Goal: Task Accomplishment & Management: Complete application form

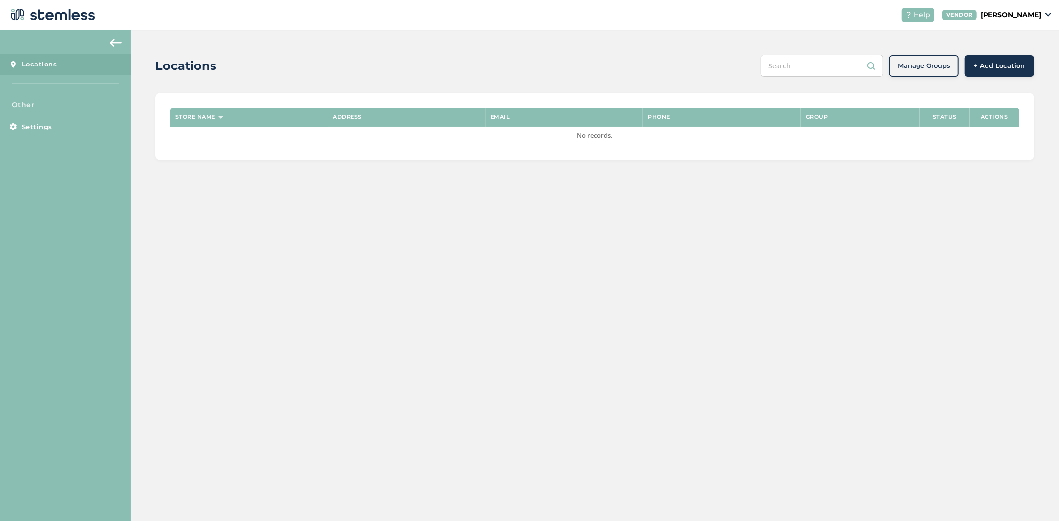
click at [999, 70] on span "+ Add Location" at bounding box center [999, 66] width 51 height 10
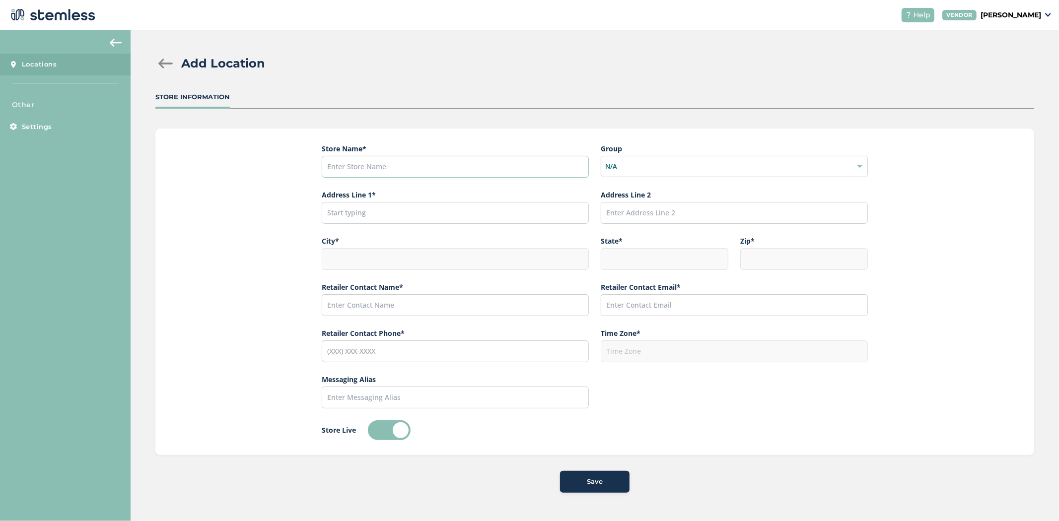
click at [512, 167] on input "text" at bounding box center [455, 167] width 267 height 22
paste input "From the Earth - [GEOGRAPHIC_DATA][PERSON_NAME]"
type input "From the Earth - [GEOGRAPHIC_DATA][PERSON_NAME]"
click at [370, 212] on input "text" at bounding box center [455, 213] width 267 height 22
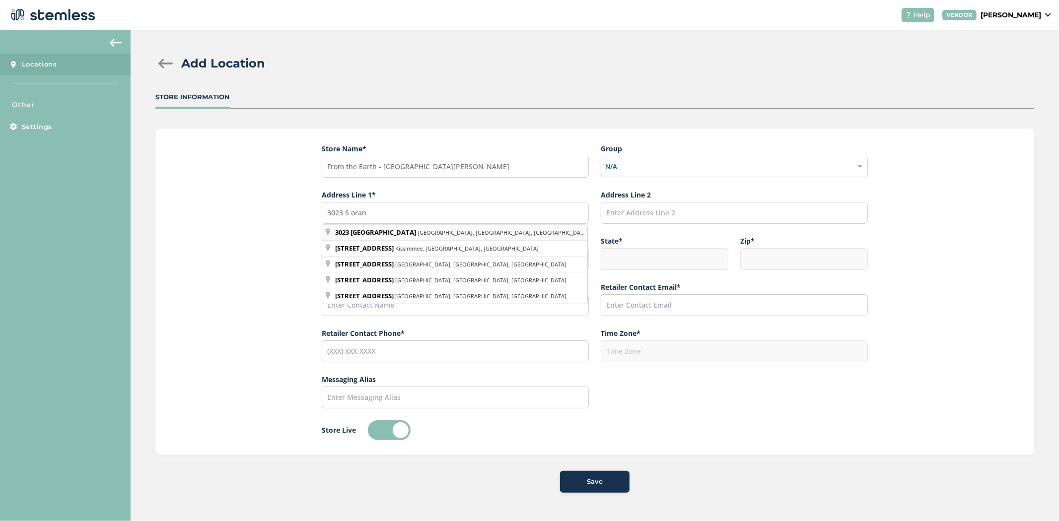
type input "[STREET_ADDRESS]"
type input "Santa [PERSON_NAME]"
type input "CA"
type input "92707"
type input "America/Los_Angeles"
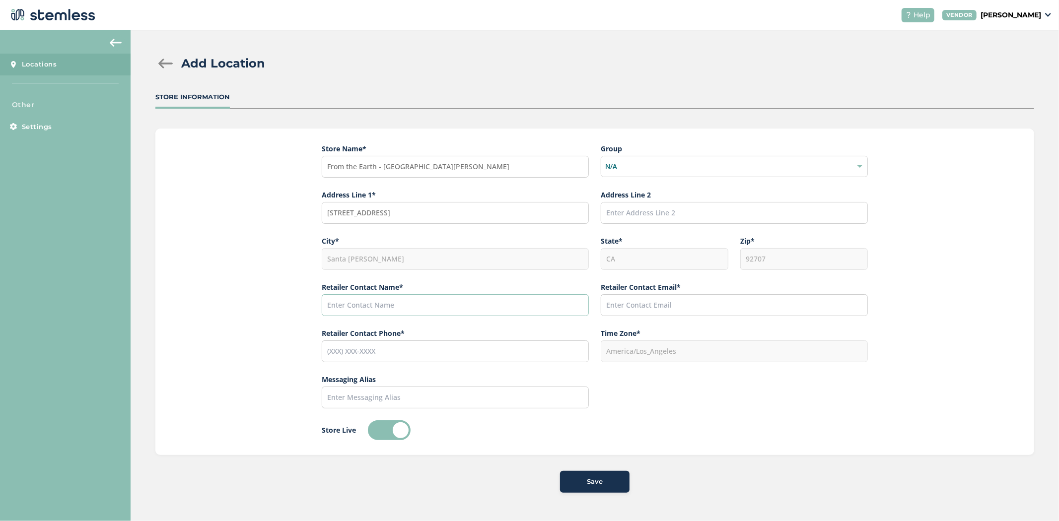
click at [400, 311] on input "text" at bounding box center [455, 305] width 267 height 22
paste input "[PERSON_NAME]"
type input "[PERSON_NAME]"
click at [743, 308] on input "text" at bounding box center [734, 305] width 267 height 22
paste input "[PERSON_NAME][EMAIL_ADDRESS][DOMAIN_NAME]"
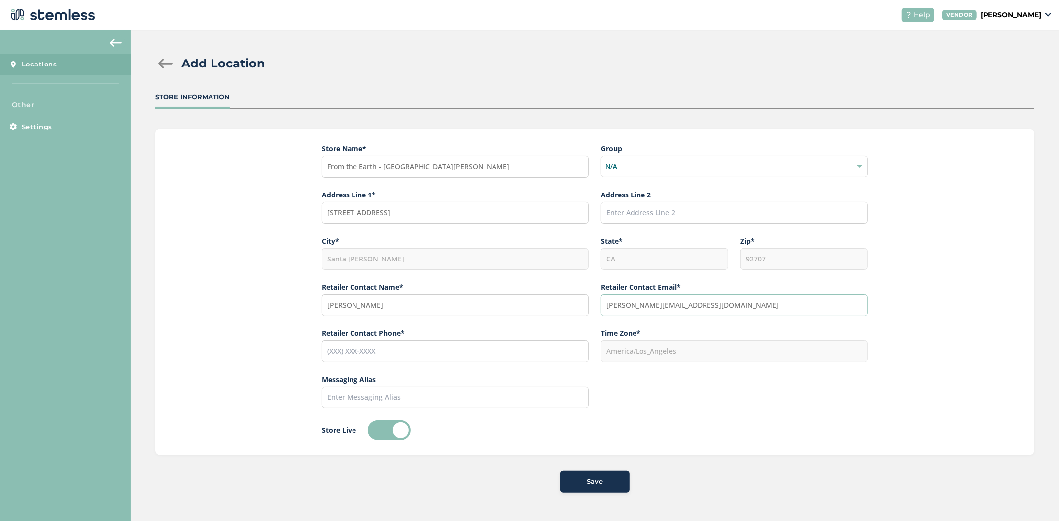
type input "[PERSON_NAME][EMAIL_ADDRESS][DOMAIN_NAME]"
click at [375, 356] on input "tel" at bounding box center [455, 352] width 267 height 22
paste input "[PHONE_NUMBER]"
type input "[PHONE_NUMBER]"
click at [604, 483] on div "Save" at bounding box center [595, 482] width 54 height 10
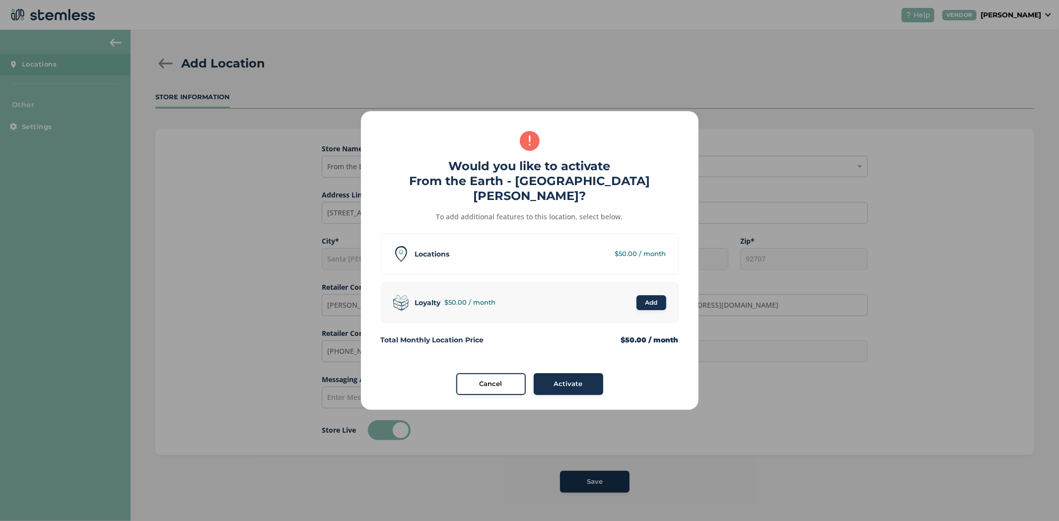
click at [556, 383] on button "Activate" at bounding box center [568, 384] width 69 height 22
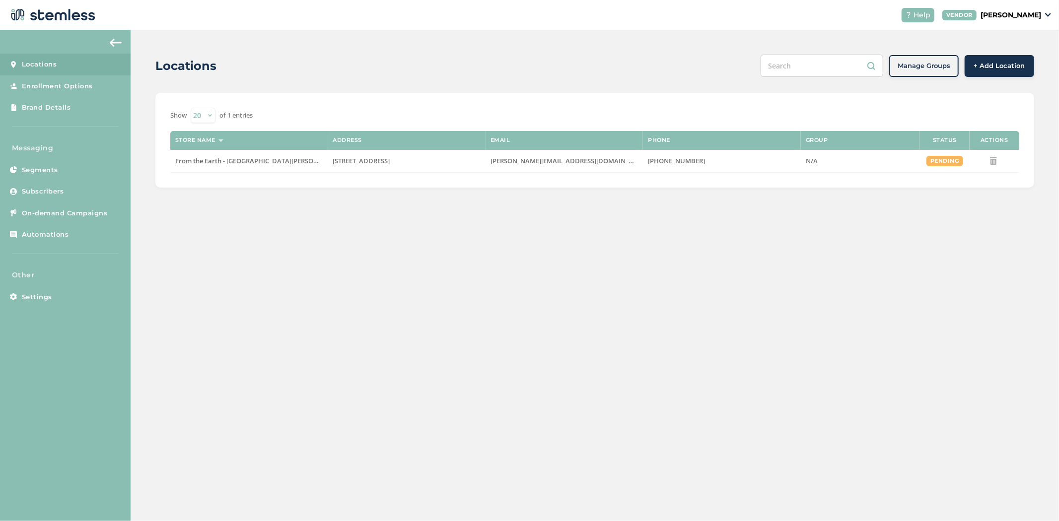
click at [1001, 65] on span "+ Add Location" at bounding box center [999, 66] width 51 height 10
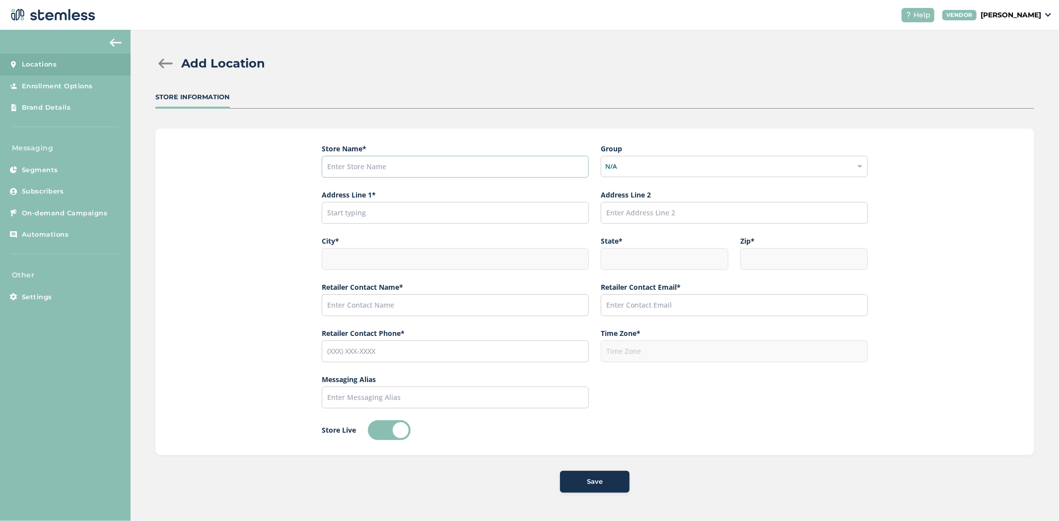
click at [465, 170] on input "text" at bounding box center [455, 167] width 267 height 22
paste input "From the Earth - [GEOGRAPHIC_DATA]"
type input "From the Earth - [GEOGRAPHIC_DATA]"
click at [506, 219] on input "text" at bounding box center [455, 213] width 267 height 22
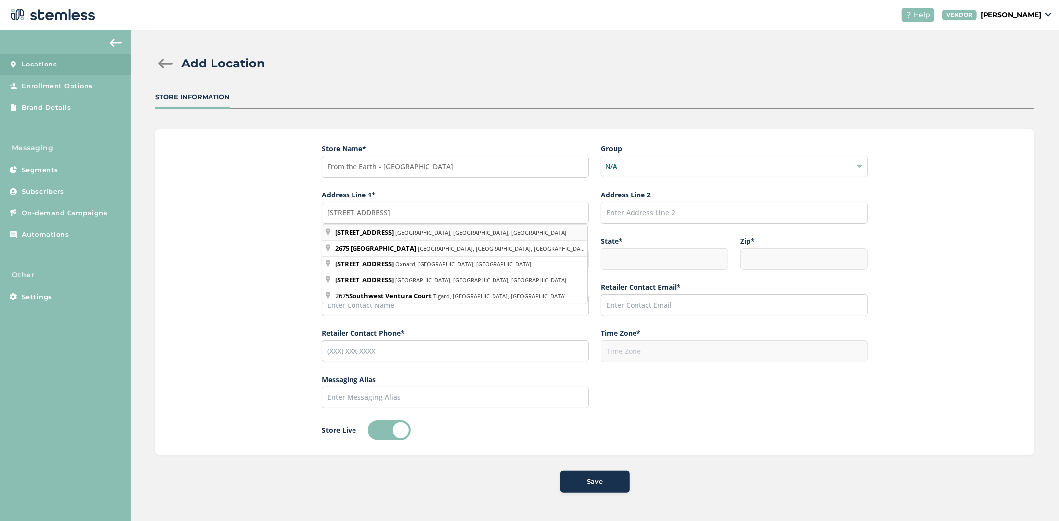
type input "[STREET_ADDRESS]"
type input "Ventura"
type input "CA"
type input "93001"
type input "America/Los_Angeles"
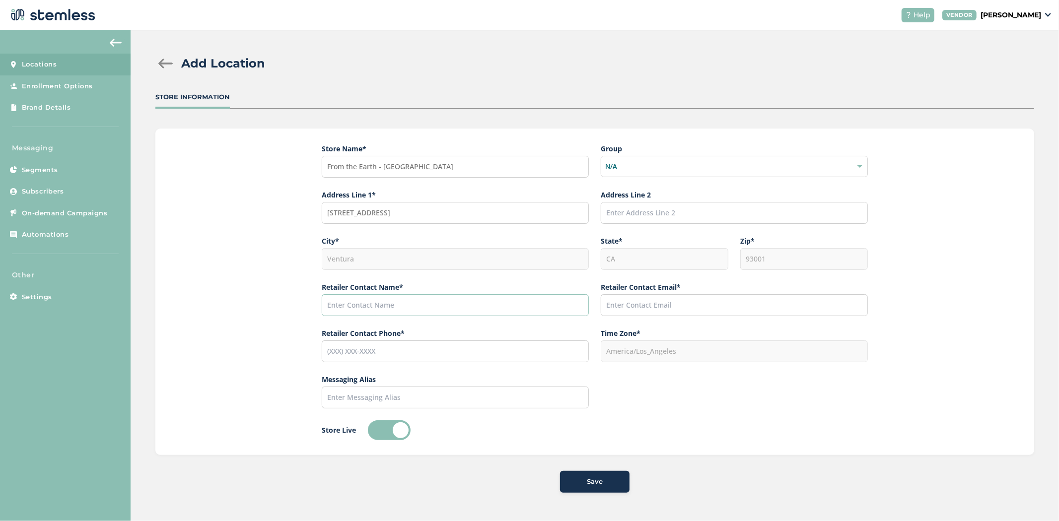
click at [394, 305] on input "text" at bounding box center [455, 305] width 267 height 22
paste input "[PERSON_NAME]"
type input "[PERSON_NAME]"
click at [685, 305] on input "text" at bounding box center [734, 305] width 267 height 22
paste input "[PERSON_NAME][EMAIL_ADDRESS][DOMAIN_NAME]"
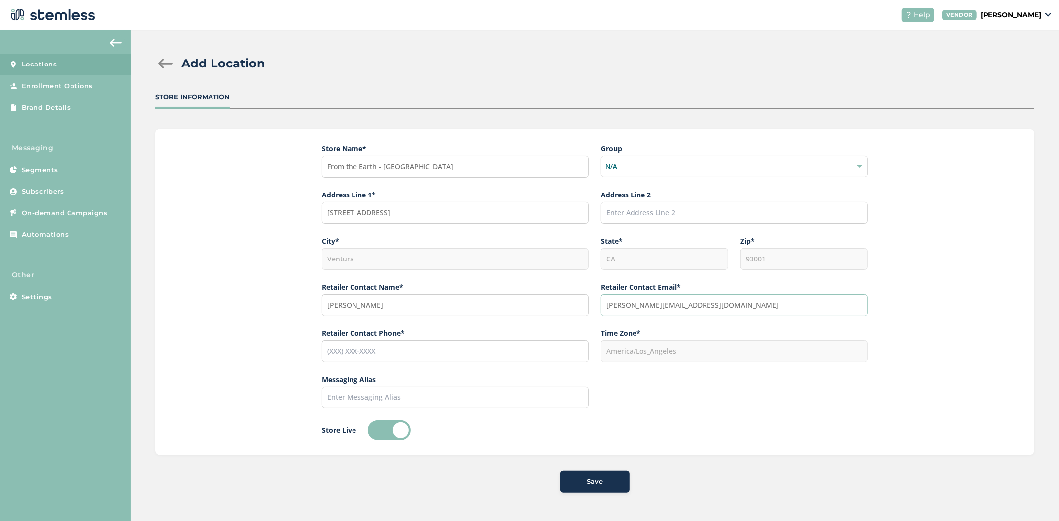
type input "[PERSON_NAME][EMAIL_ADDRESS][DOMAIN_NAME]"
click at [395, 356] on input "tel" at bounding box center [455, 352] width 267 height 22
paste input "[PHONE_NUMBER]"
type input "[PHONE_NUMBER]"
click at [590, 482] on span "Save" at bounding box center [595, 482] width 16 height 10
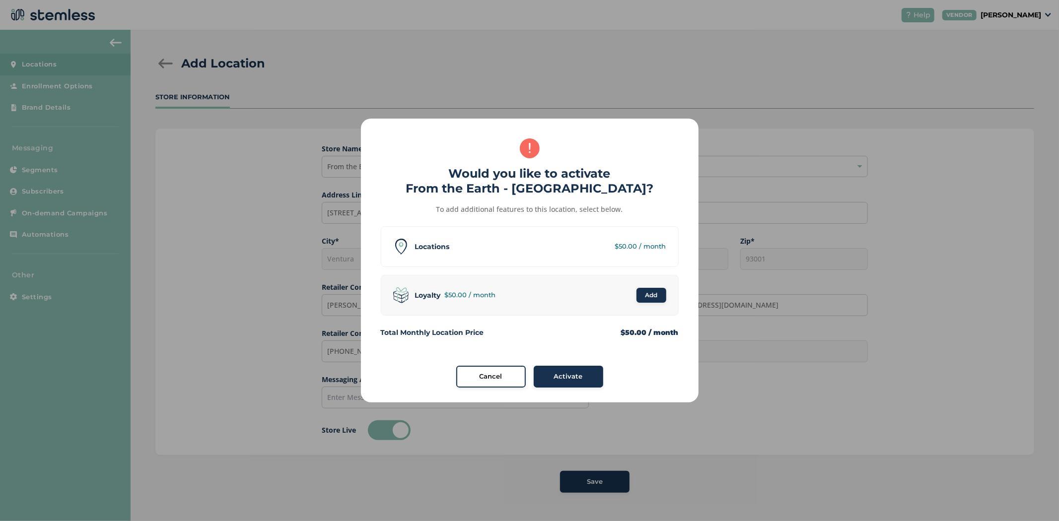
click at [564, 378] on span "Activate" at bounding box center [568, 377] width 29 height 10
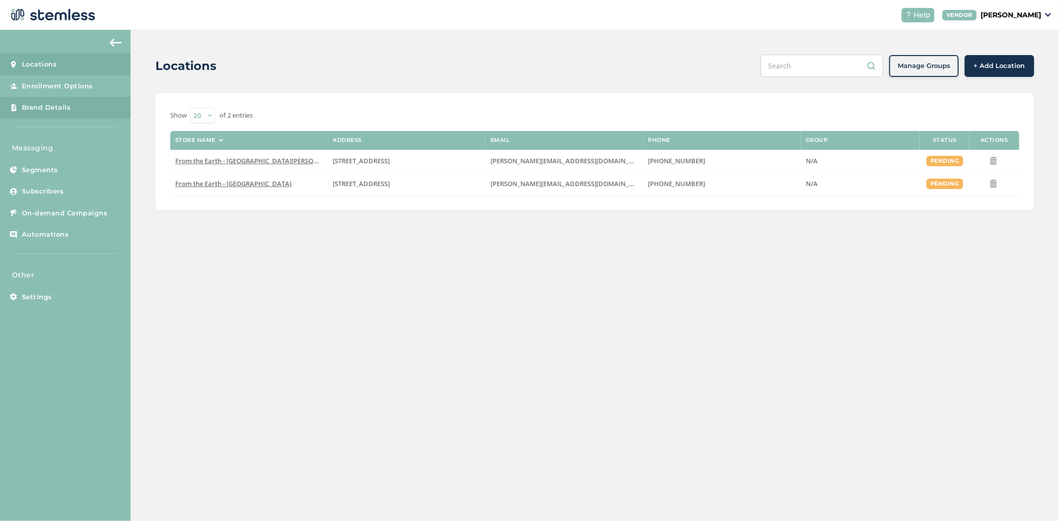
click at [62, 108] on span "Brand Details" at bounding box center [46, 108] width 49 height 10
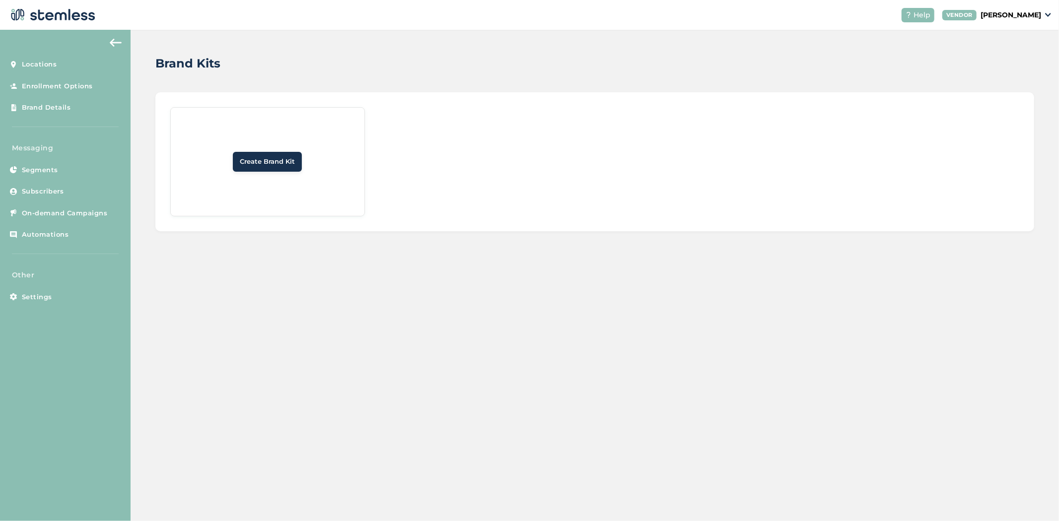
click at [254, 153] on button "Create Brand Kit" at bounding box center [267, 162] width 69 height 20
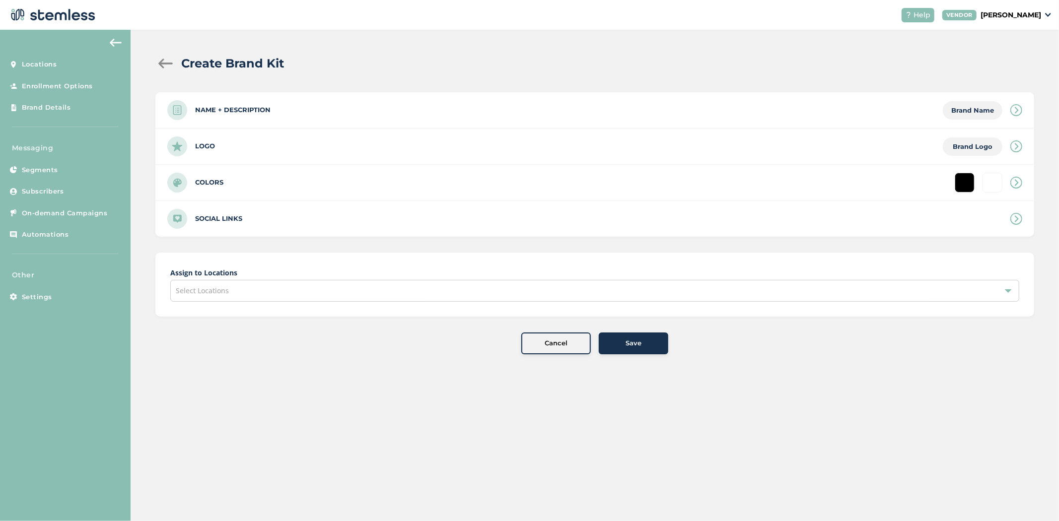
click at [243, 147] on div "Logo Brand Logo" at bounding box center [594, 147] width 879 height 36
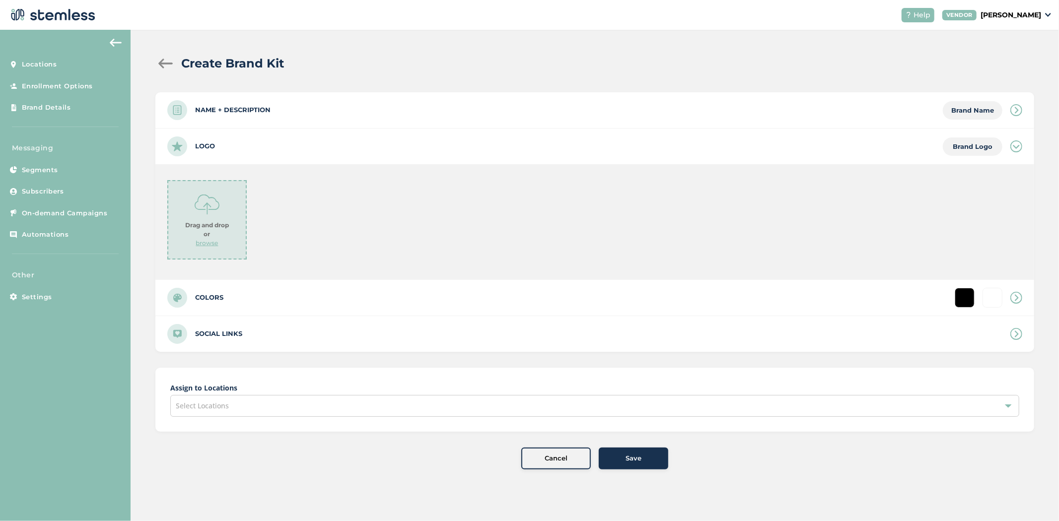
click at [211, 243] on p "browse" at bounding box center [207, 243] width 22 height 9
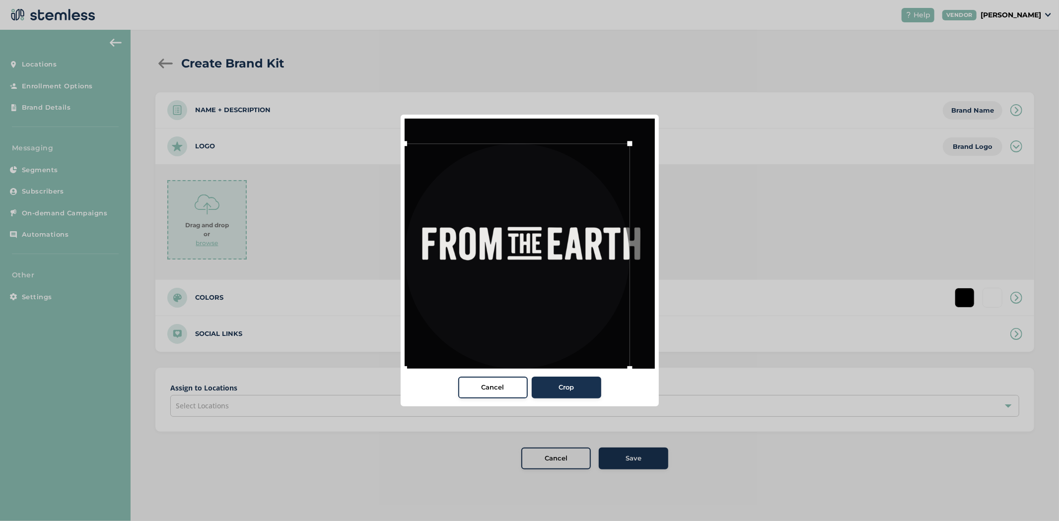
drag, startPoint x: 425, startPoint y: 344, endPoint x: 336, endPoint y: 356, distance: 89.7
click at [336, 356] on div "Cancel Crop" at bounding box center [529, 260] width 1059 height 521
drag, startPoint x: 629, startPoint y: 140, endPoint x: 660, endPoint y: 133, distance: 31.6
click at [660, 133] on div "Cancel Crop" at bounding box center [529, 260] width 1059 height 521
click at [628, 152] on div at bounding box center [530, 244] width 250 height 250
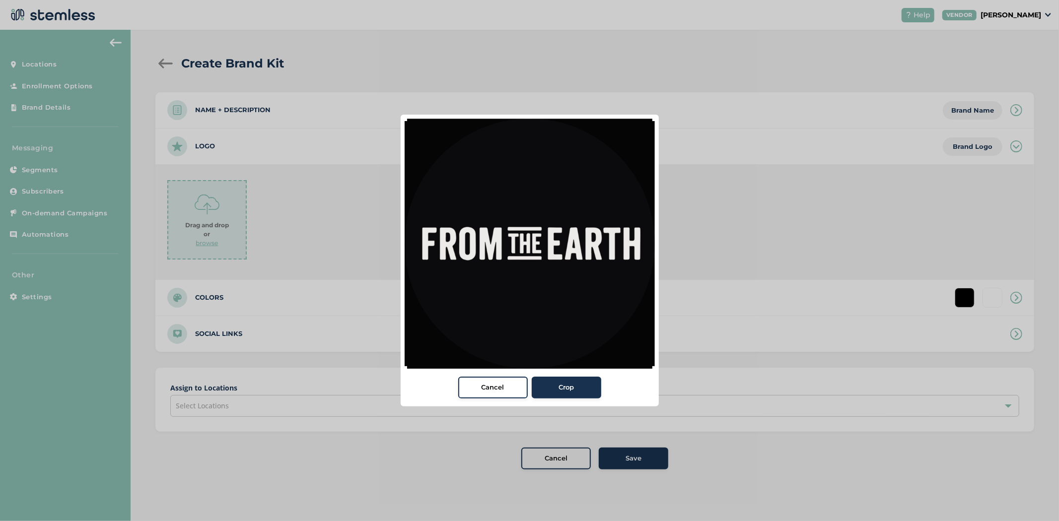
drag, startPoint x: 628, startPoint y: 315, endPoint x: 637, endPoint y: 337, distance: 23.3
click at [628, 316] on div at bounding box center [530, 244] width 250 height 250
drag, startPoint x: 650, startPoint y: 367, endPoint x: 632, endPoint y: 353, distance: 22.6
click at [632, 353] on div at bounding box center [636, 351] width 15 height 15
drag, startPoint x: 549, startPoint y: 319, endPoint x: 562, endPoint y: 316, distance: 13.7
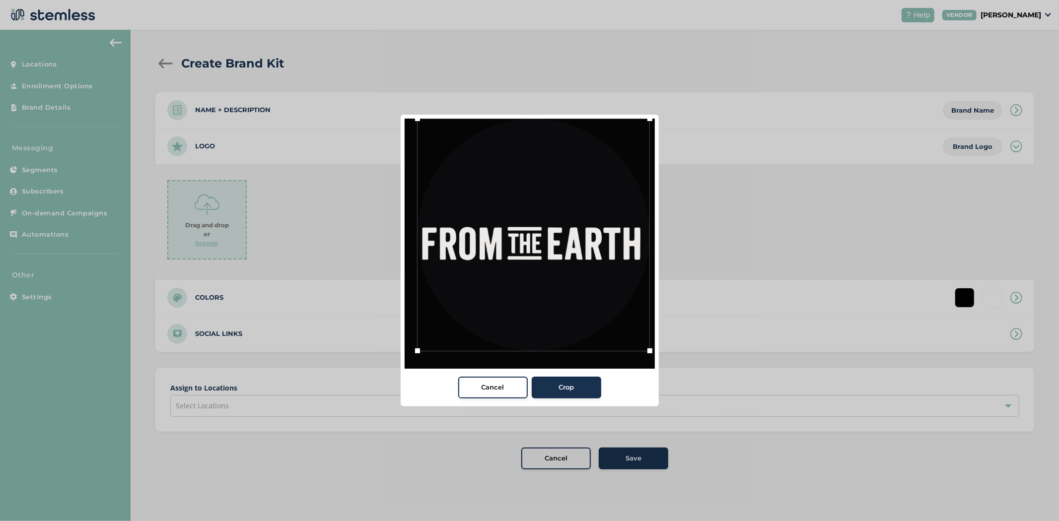
click at [562, 316] on div at bounding box center [533, 235] width 232 height 232
drag, startPoint x: 648, startPoint y: 353, endPoint x: 642, endPoint y: 348, distance: 7.4
click at [642, 348] on div at bounding box center [644, 345] width 15 height 15
drag, startPoint x: 590, startPoint y: 303, endPoint x: 591, endPoint y: 314, distance: 11.5
click at [591, 314] on div at bounding box center [532, 243] width 227 height 227
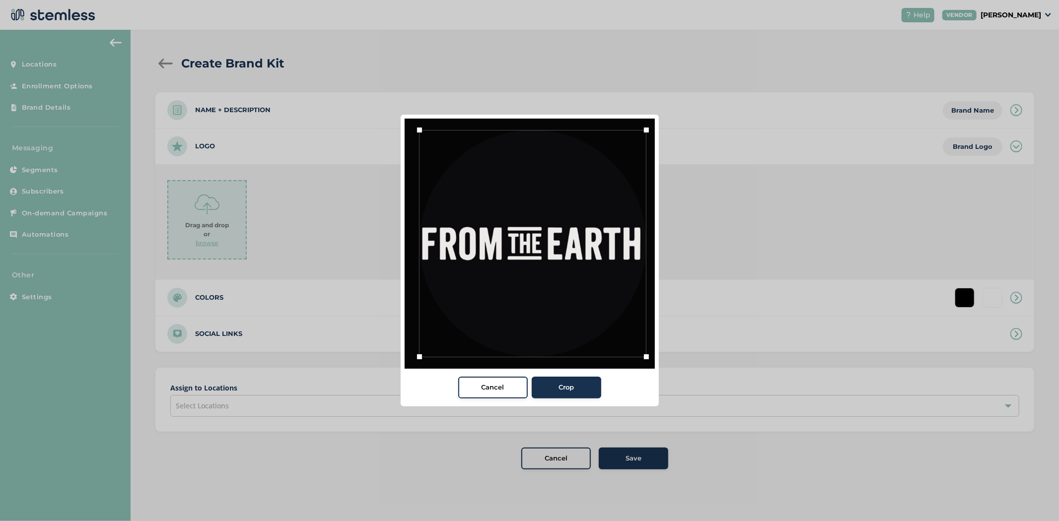
click at [581, 386] on div "Crop" at bounding box center [567, 388] width 54 height 10
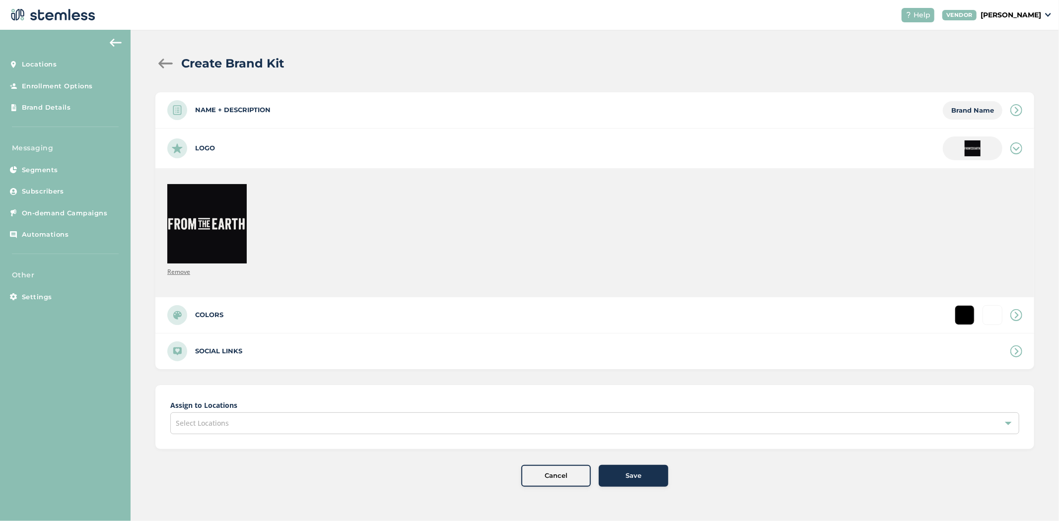
click at [1021, 111] on icon at bounding box center [1016, 110] width 12 height 12
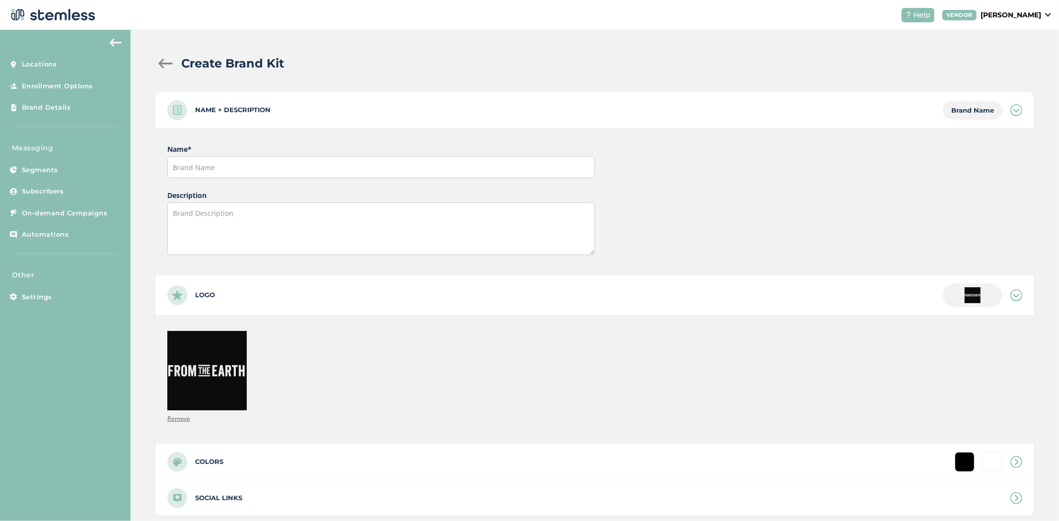
click at [1010, 111] on icon at bounding box center [1016, 110] width 12 height 12
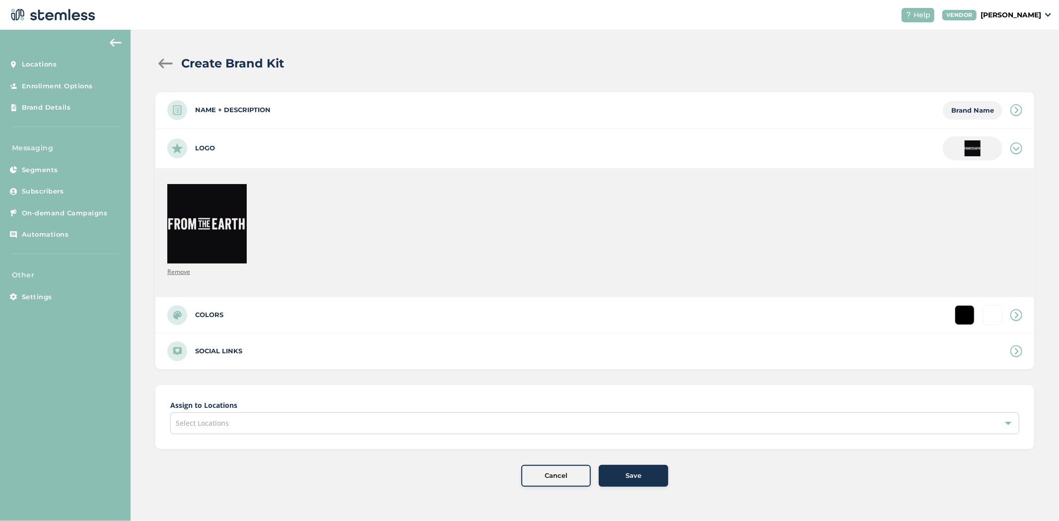
click at [597, 433] on div "Select Locations" at bounding box center [594, 424] width 849 height 22
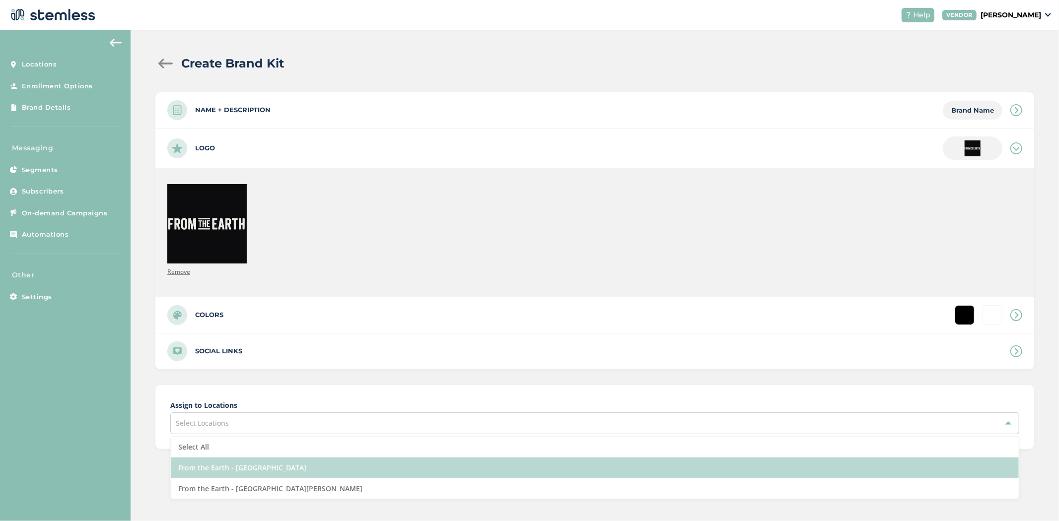
click at [346, 464] on li "From the Earth - [GEOGRAPHIC_DATA]" at bounding box center [595, 468] width 848 height 21
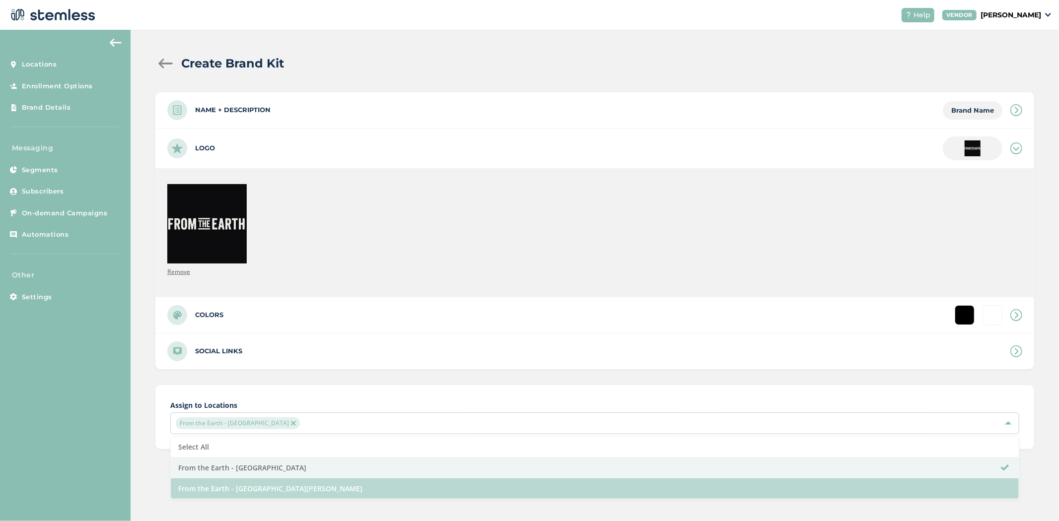
click at [325, 489] on li "From the Earth - [GEOGRAPHIC_DATA][PERSON_NAME]" at bounding box center [595, 489] width 848 height 20
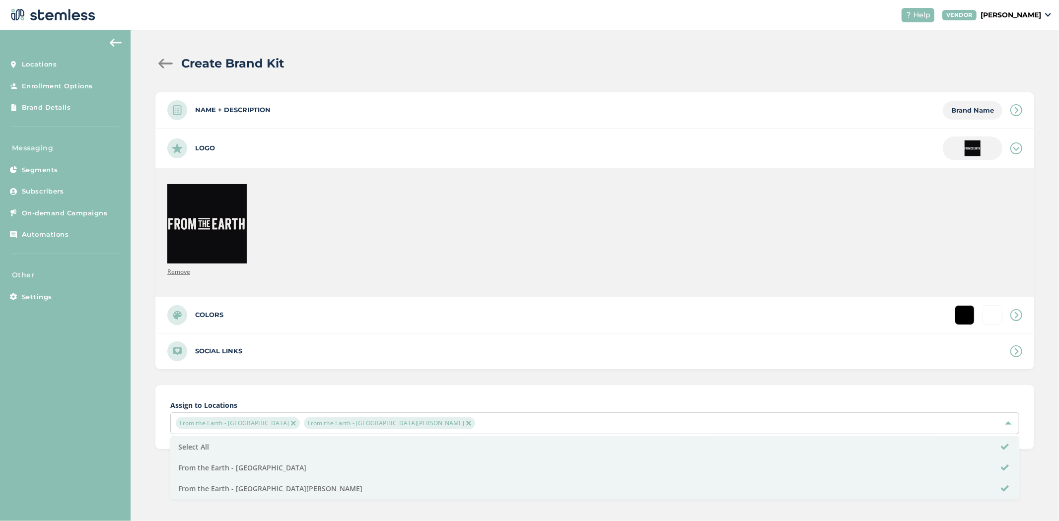
click at [329, 385] on div "Assign to Locations From the Earth - [GEOGRAPHIC_DATA] From the Earth - [GEOGRA…" at bounding box center [594, 417] width 879 height 64
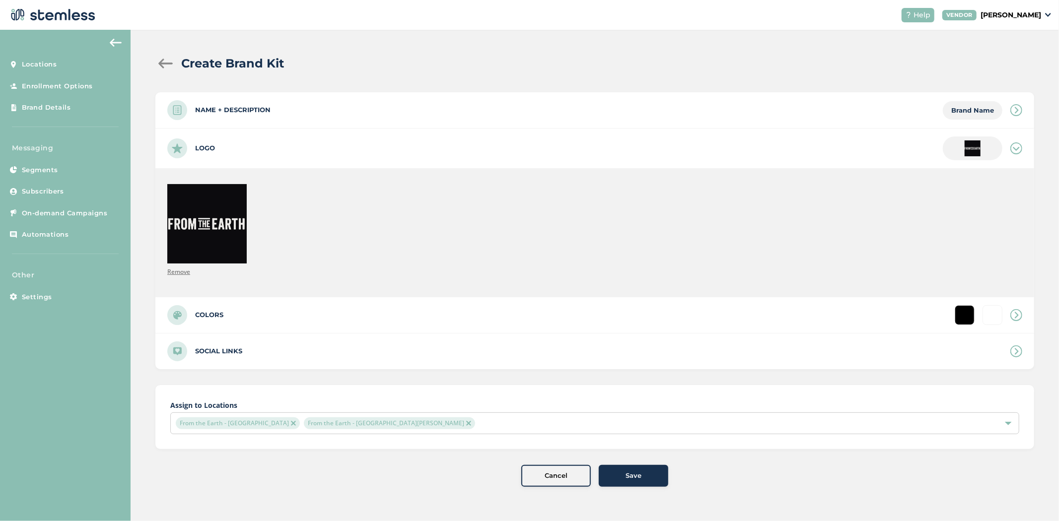
click at [616, 474] on div "Save" at bounding box center [634, 476] width 54 height 10
click at [651, 482] on button "Save" at bounding box center [633, 476] width 69 height 22
click at [629, 475] on span "Save" at bounding box center [633, 476] width 16 height 10
click at [629, 474] on span "Save" at bounding box center [633, 476] width 16 height 10
drag, startPoint x: 632, startPoint y: 474, endPoint x: 638, endPoint y: 473, distance: 6.0
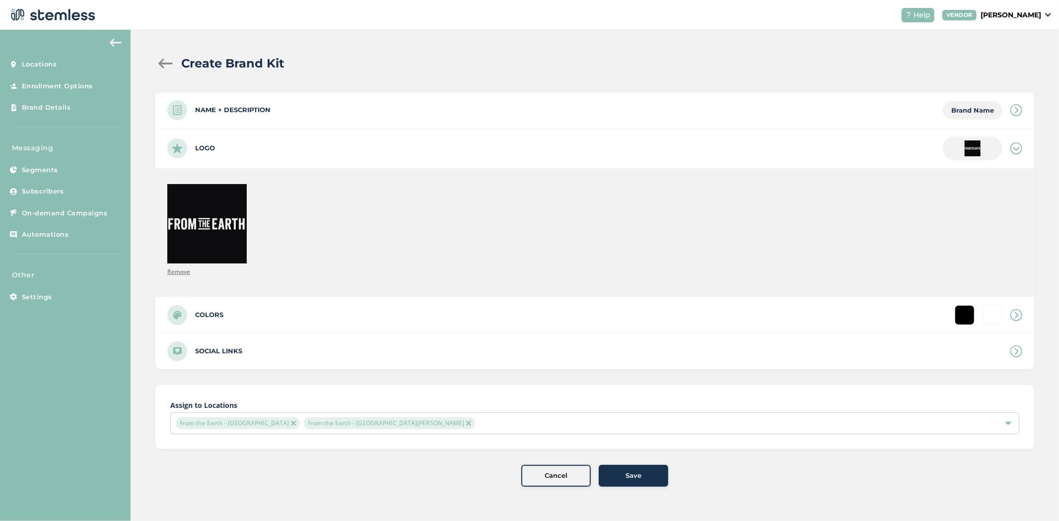
click at [636, 474] on span "Save" at bounding box center [633, 476] width 16 height 10
drag, startPoint x: 637, startPoint y: 476, endPoint x: 649, endPoint y: 475, distance: 12.0
click at [639, 476] on span "Save" at bounding box center [633, 476] width 16 height 10
click at [276, 461] on span "Name + Description Brand Name Name * Name is required Description Logo Remove C…" at bounding box center [594, 289] width 879 height 395
click at [638, 470] on button "Save" at bounding box center [633, 476] width 69 height 22
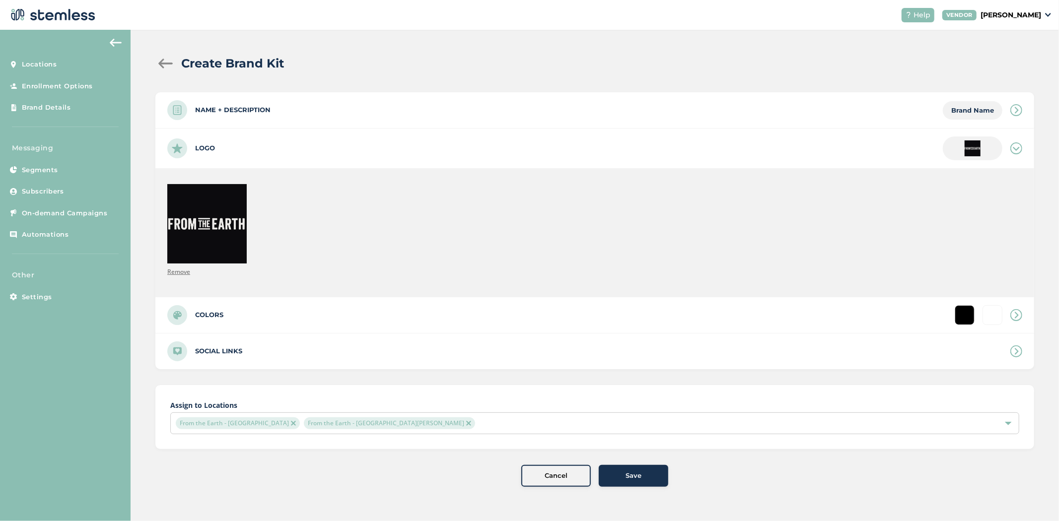
click at [640, 470] on button "Save" at bounding box center [633, 476] width 69 height 22
click at [173, 63] on div at bounding box center [165, 64] width 20 height 10
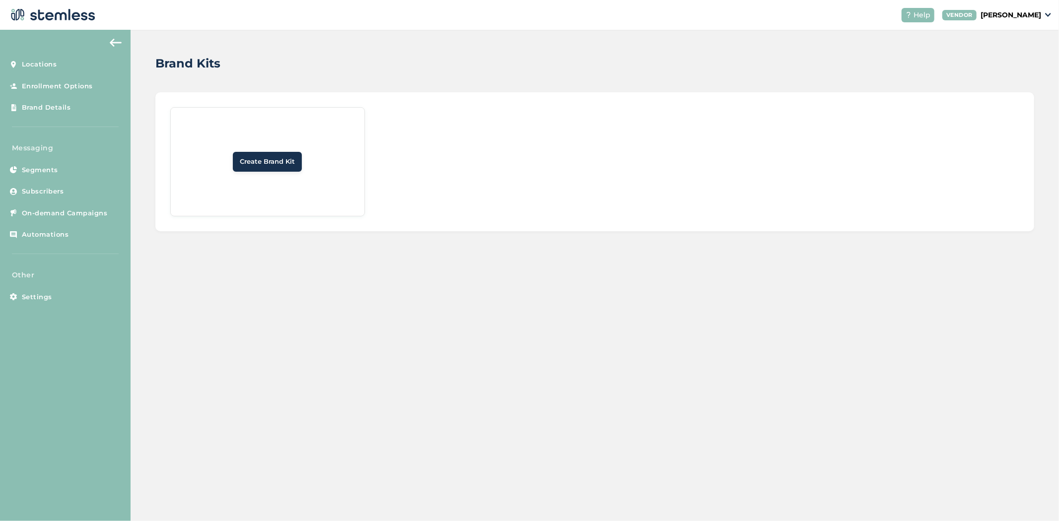
click at [241, 157] on span "Create Brand Kit" at bounding box center [267, 162] width 55 height 10
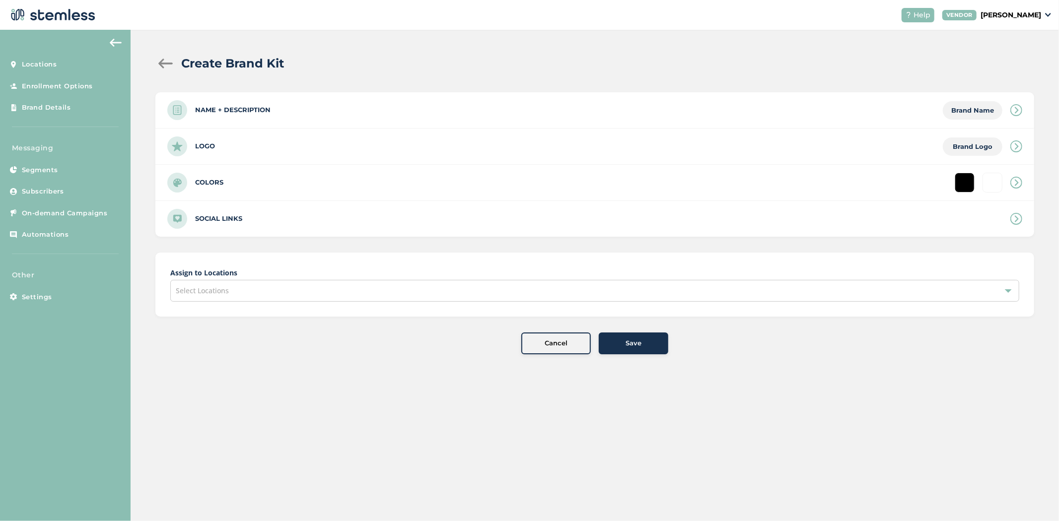
click at [1016, 142] on icon at bounding box center [1016, 146] width 12 height 12
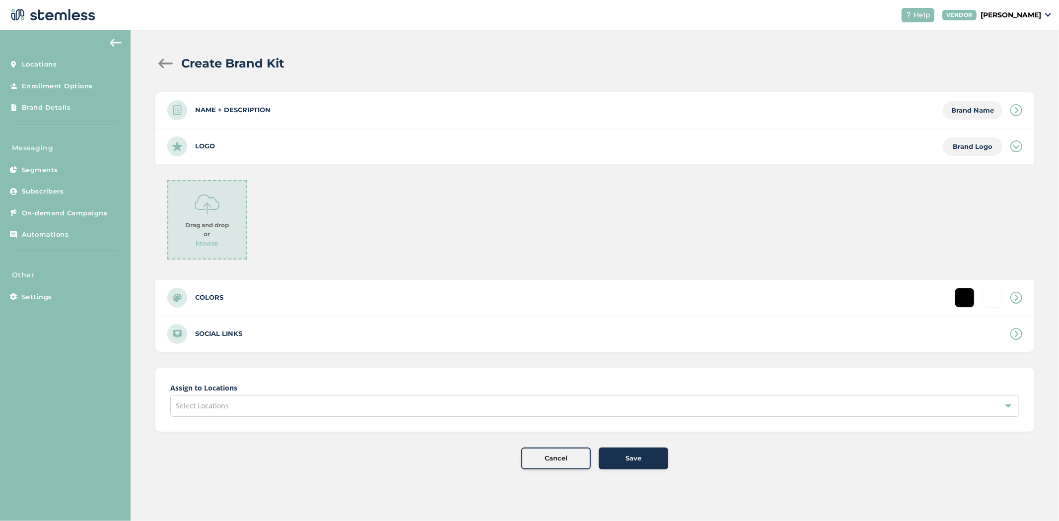
click at [203, 241] on p "browse" at bounding box center [207, 243] width 22 height 9
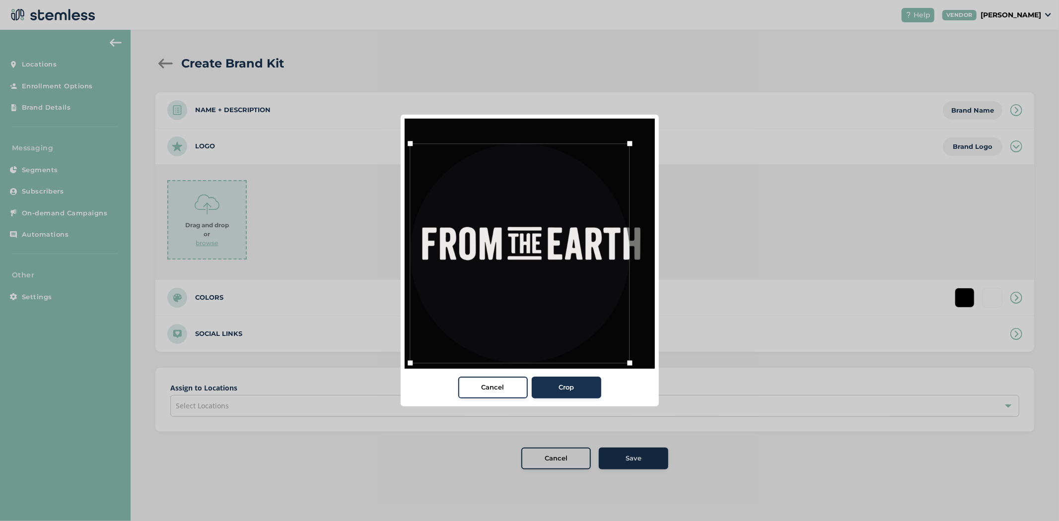
drag, startPoint x: 425, startPoint y: 342, endPoint x: 406, endPoint y: 346, distance: 19.9
click at [406, 346] on div at bounding box center [530, 244] width 250 height 250
drag, startPoint x: 594, startPoint y: 300, endPoint x: 609, endPoint y: 293, distance: 16.9
click at [609, 293] on div at bounding box center [534, 246] width 219 height 219
drag, startPoint x: 429, startPoint y: 356, endPoint x: 420, endPoint y: 356, distance: 8.4
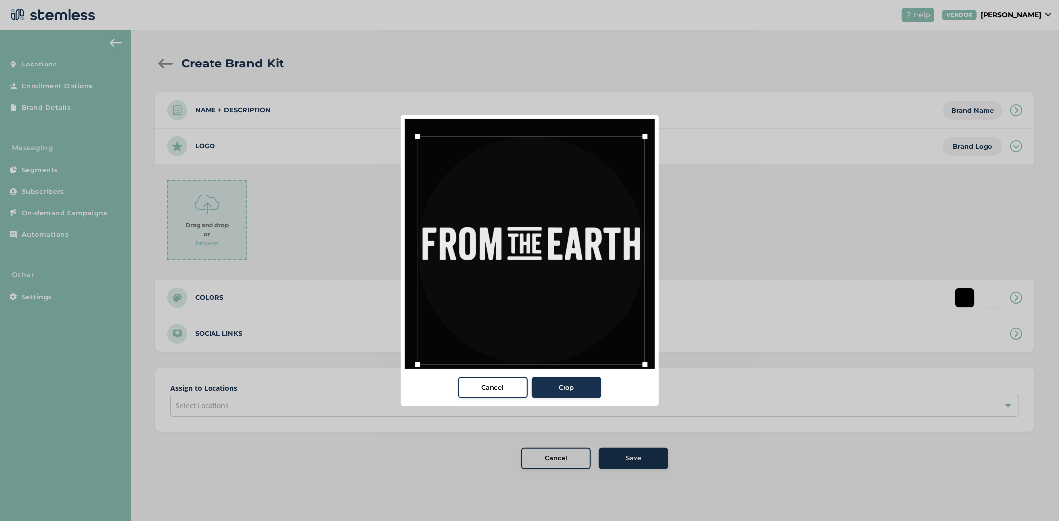
click at [420, 357] on div at bounding box center [417, 364] width 15 height 15
click at [463, 325] on div at bounding box center [532, 248] width 228 height 228
click at [561, 387] on span "Crop" at bounding box center [565, 388] width 15 height 10
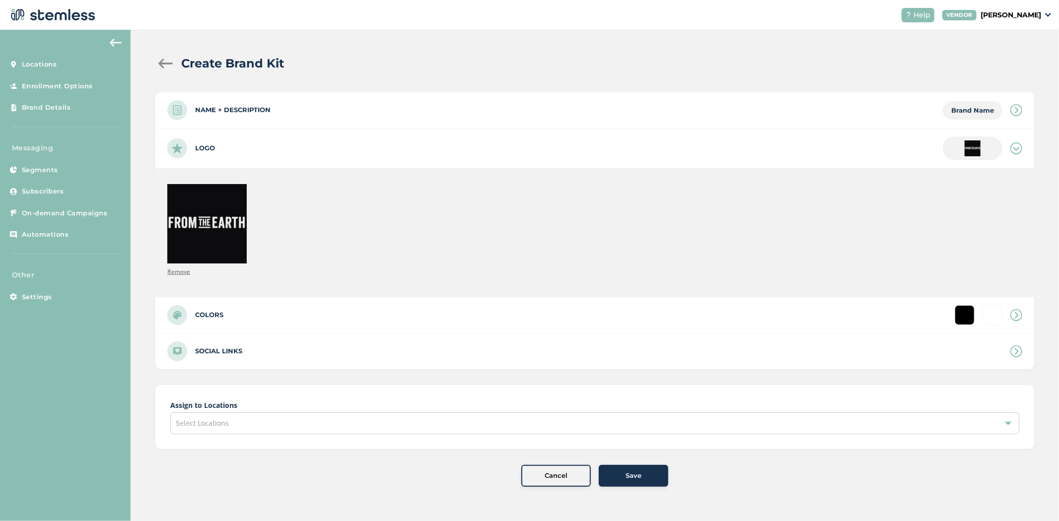
click at [523, 418] on div "Select Locations" at bounding box center [594, 424] width 849 height 22
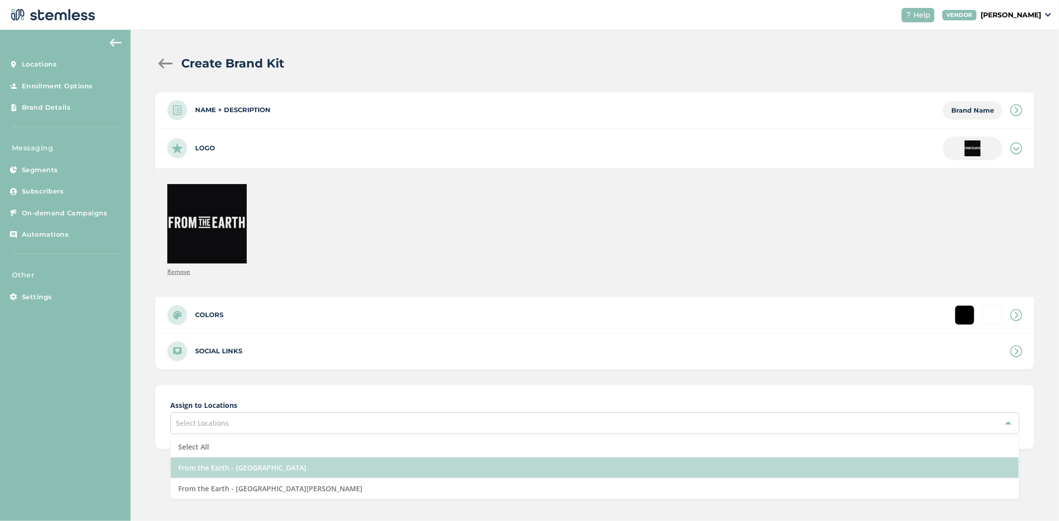
click at [433, 458] on li "From the Earth - [GEOGRAPHIC_DATA]" at bounding box center [595, 468] width 848 height 21
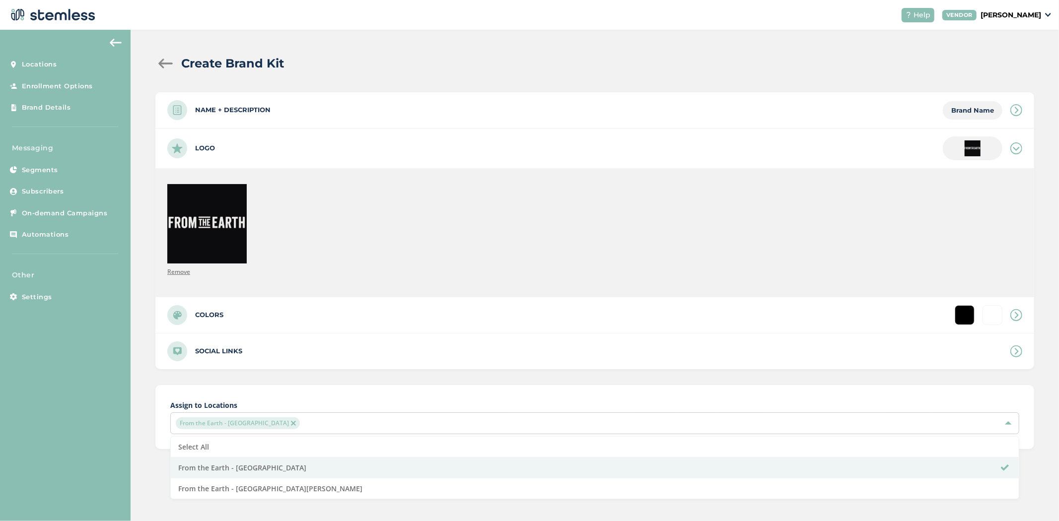
click at [149, 462] on div "Create Brand Kit Name + Description Brand Name Name * Description Logo Remove C…" at bounding box center [595, 271] width 928 height 482
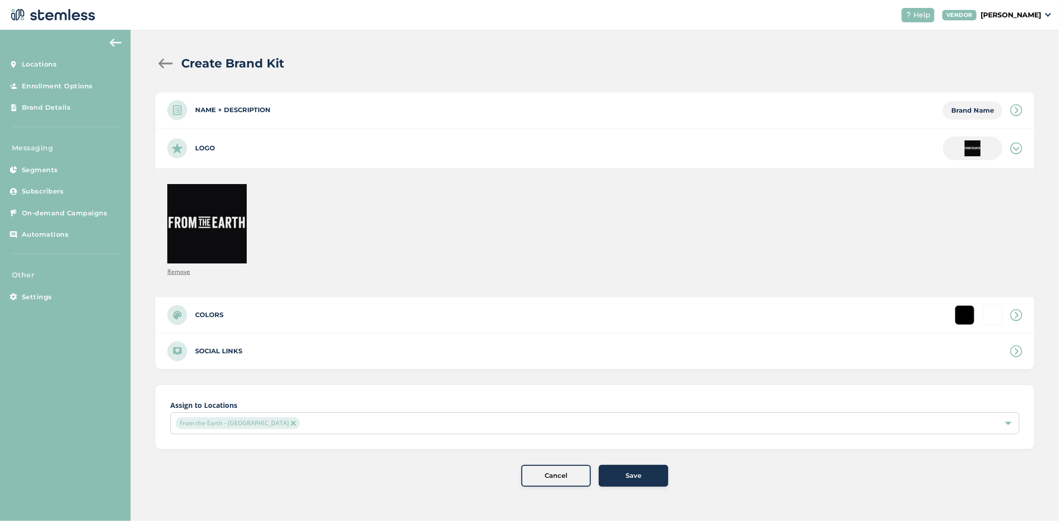
click at [673, 477] on div "Cancel Save" at bounding box center [594, 476] width 879 height 22
click at [654, 479] on div "Save" at bounding box center [634, 476] width 54 height 10
click at [463, 409] on label "Assign to Locations" at bounding box center [594, 405] width 849 height 10
click at [434, 422] on div "From the Earth - [GEOGRAPHIC_DATA]" at bounding box center [590, 423] width 828 height 12
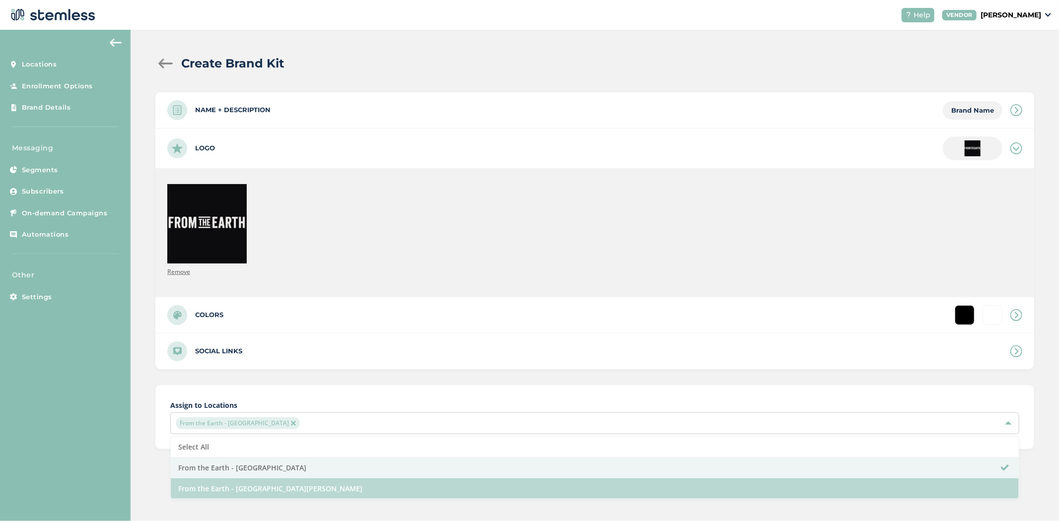
click at [281, 483] on li "From the Earth - [GEOGRAPHIC_DATA][PERSON_NAME]" at bounding box center [595, 489] width 848 height 20
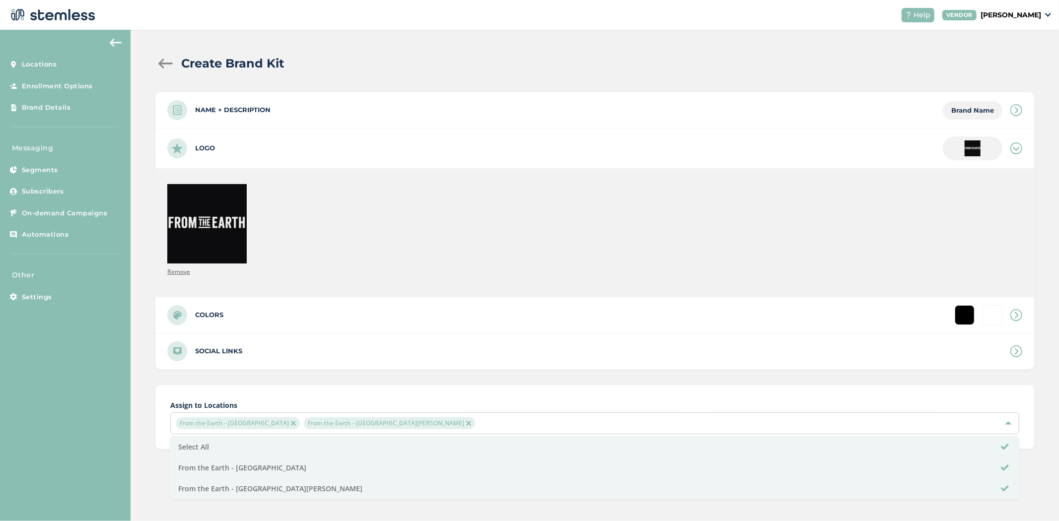
click at [142, 457] on div "Create Brand Kit Name + Description Brand Name Name * Name is required Descript…" at bounding box center [595, 271] width 928 height 482
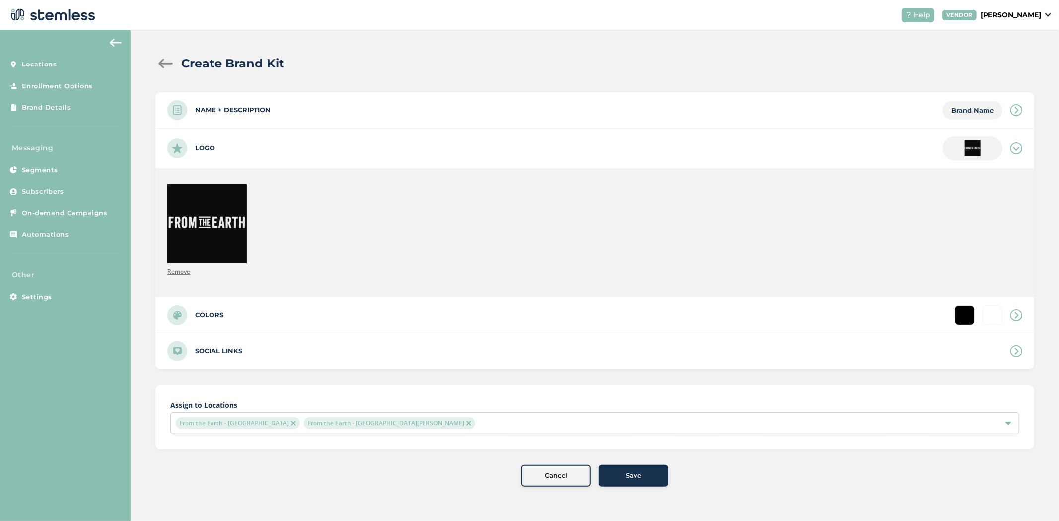
click at [248, 482] on div "Cancel Save" at bounding box center [594, 476] width 879 height 22
click at [638, 483] on button "Save" at bounding box center [633, 476] width 69 height 22
click at [641, 465] on button "Save" at bounding box center [633, 476] width 69 height 22
